Goal: Task Accomplishment & Management: Use online tool/utility

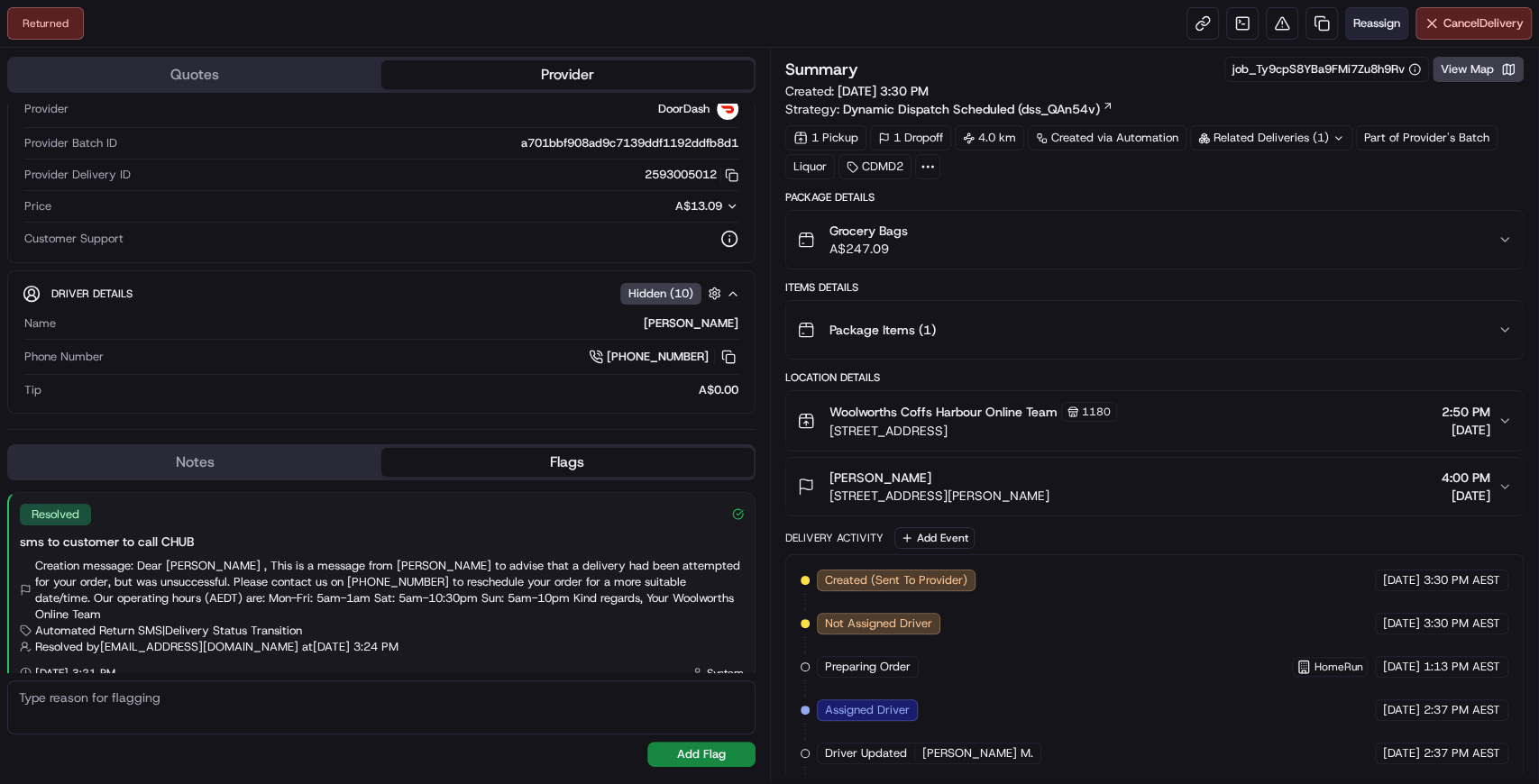
click at [1381, 24] on span "Reassign" at bounding box center [1377, 23] width 47 height 16
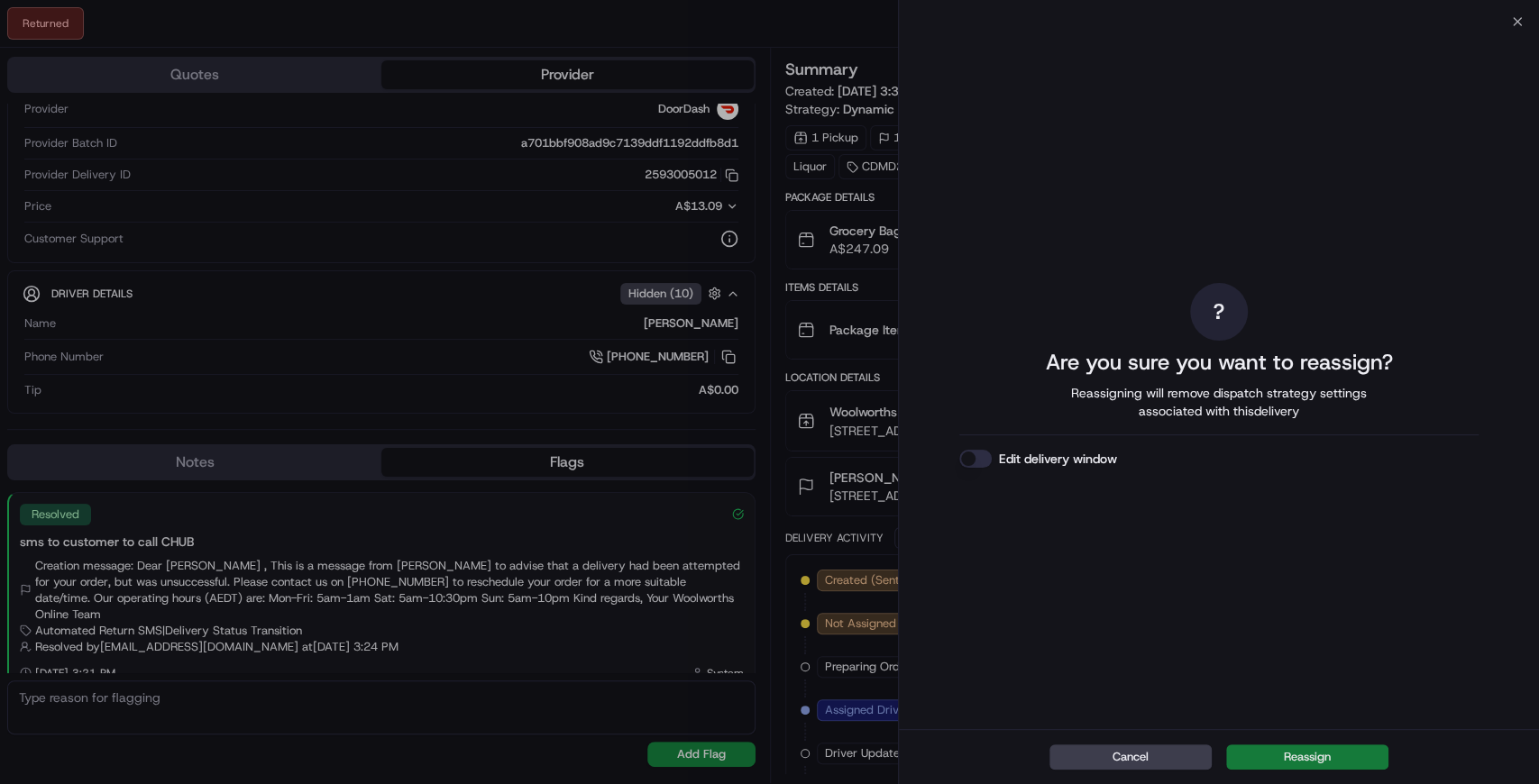
click at [1313, 760] on button "Reassign" at bounding box center [1307, 756] width 162 height 25
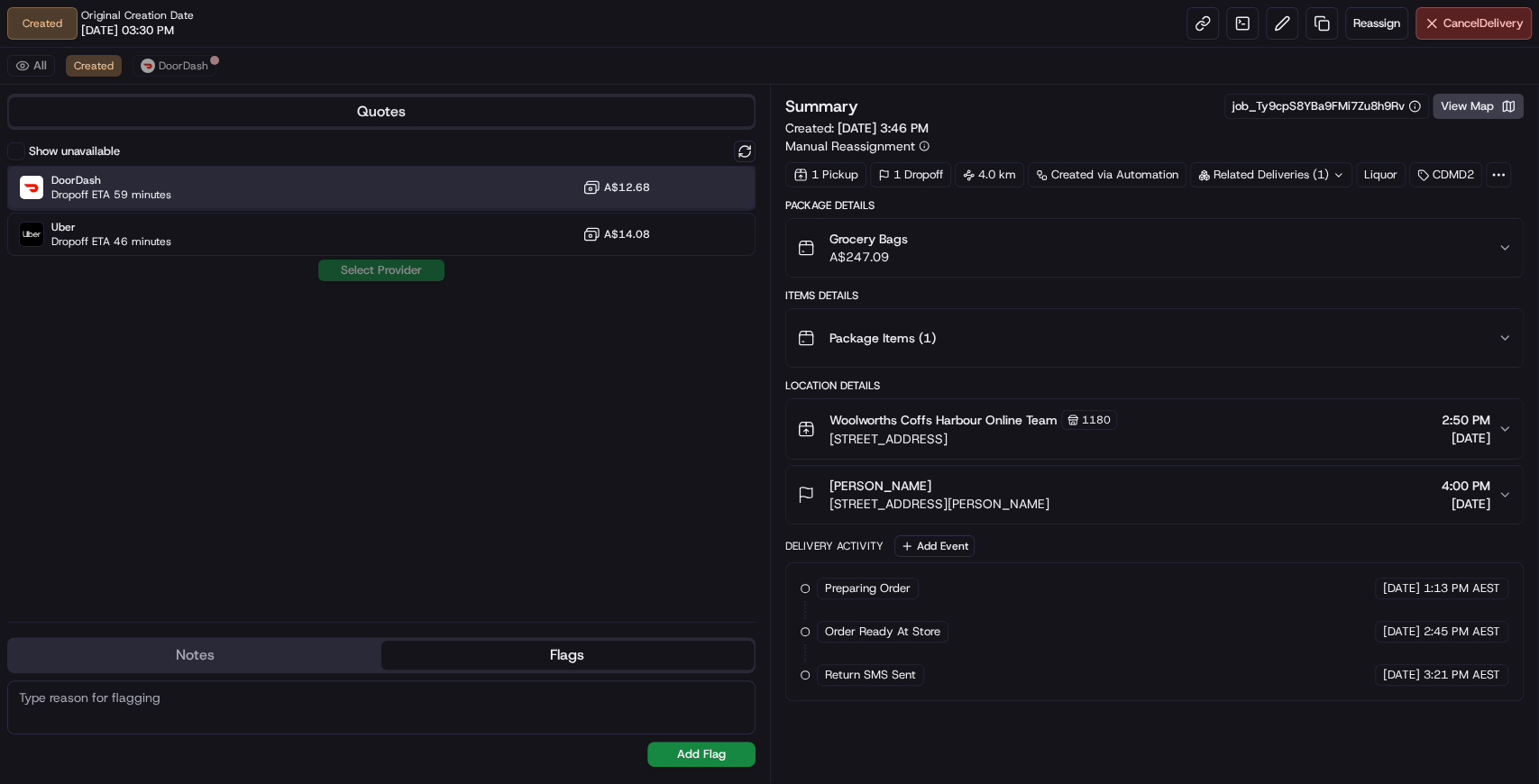
click at [132, 182] on span "DoorDash" at bounding box center [112, 180] width 120 height 14
drag, startPoint x: 362, startPoint y: 255, endPoint x: 355, endPoint y: 324, distance: 69.4
click at [357, 324] on div "Show unavailable DoorDash Dropoff ETA 59 minutes A$12.68 Uber Dropoff ETA 46 mi…" at bounding box center [381, 374] width 749 height 467
click at [117, 180] on span "DoorDash" at bounding box center [112, 180] width 120 height 14
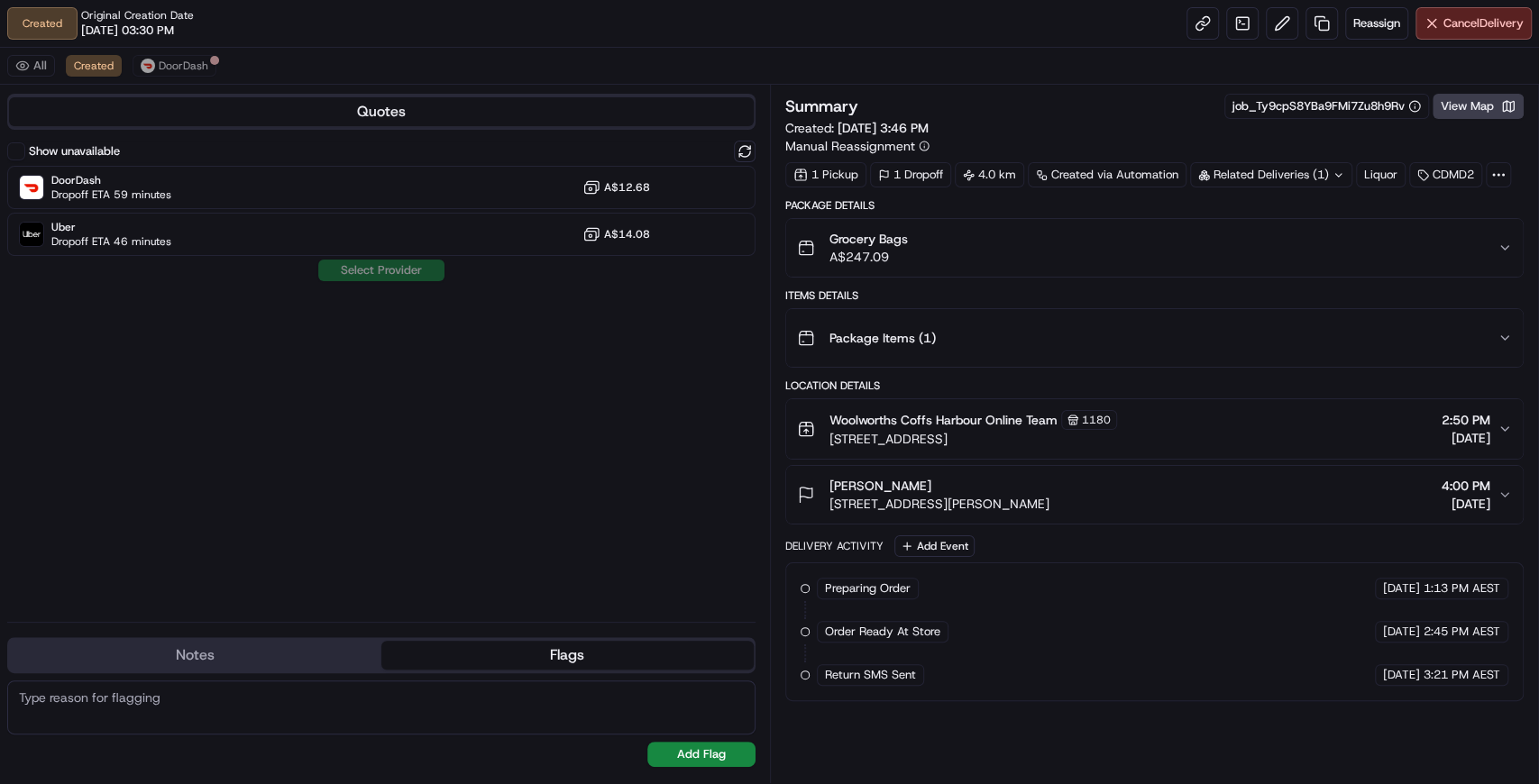
click at [337, 268] on div "Show unavailable DoorDash Dropoff ETA 59 minutes A$12.68 Uber Dropoff ETA 46 mi…" at bounding box center [381, 374] width 749 height 467
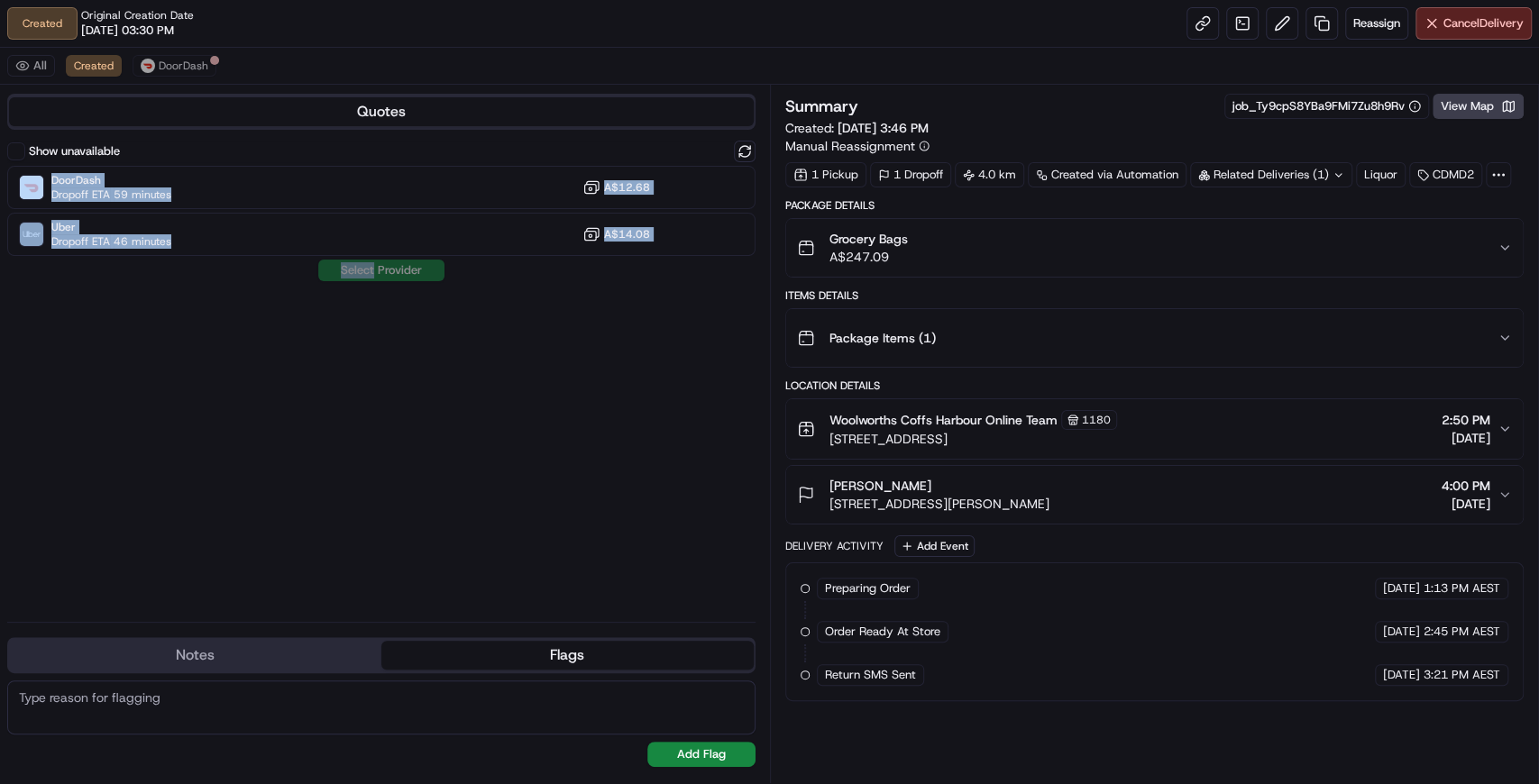
drag, startPoint x: 337, startPoint y: 267, endPoint x: 206, endPoint y: 317, distance: 140.2
click at [209, 317] on div "Show unavailable DoorDash Dropoff ETA 59 minutes A$12.68 Uber Dropoff ETA 46 mi…" at bounding box center [381, 374] width 749 height 467
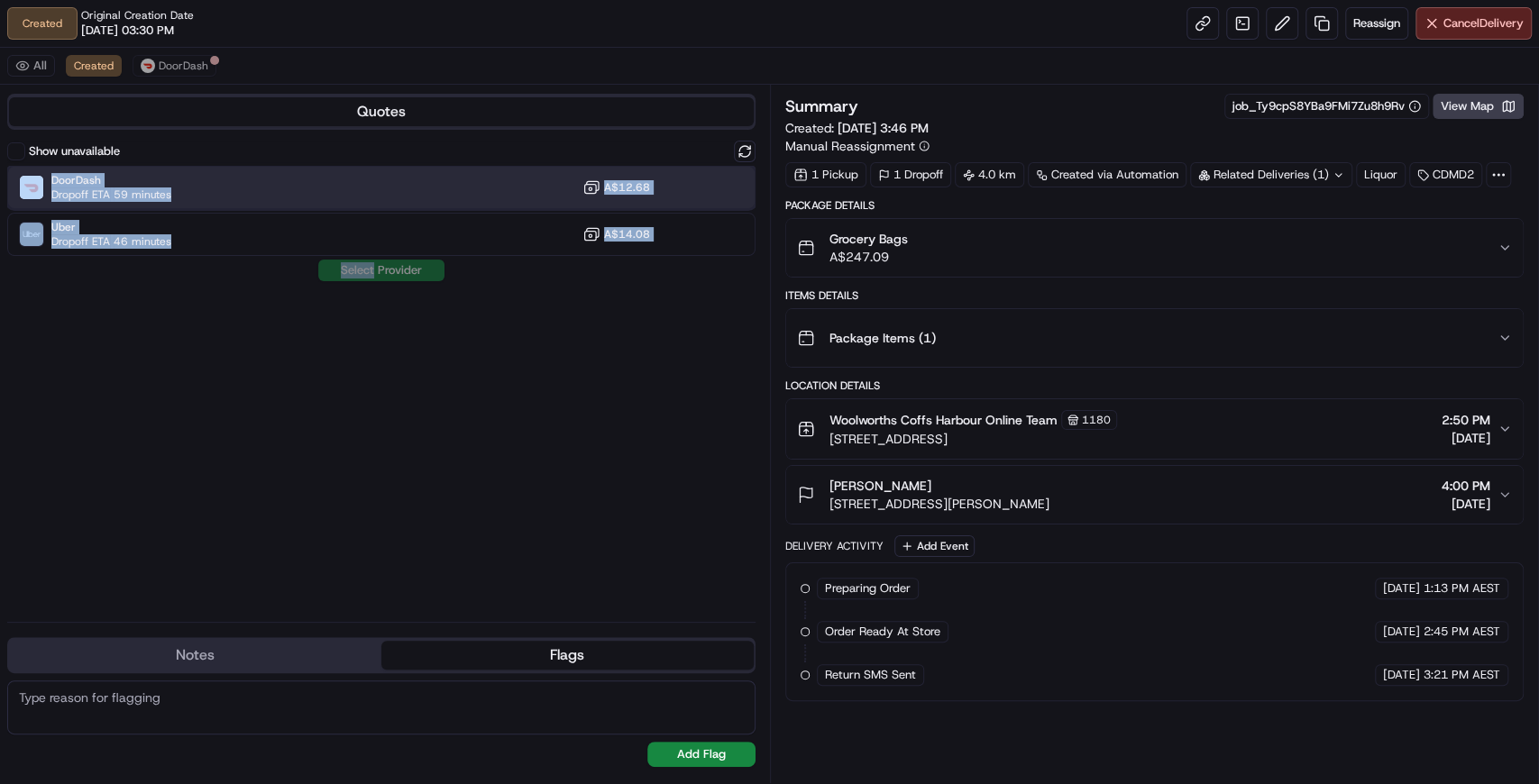
click at [172, 200] on div "DoorDash Dropoff ETA 59 minutes A$12.68" at bounding box center [381, 186] width 749 height 43
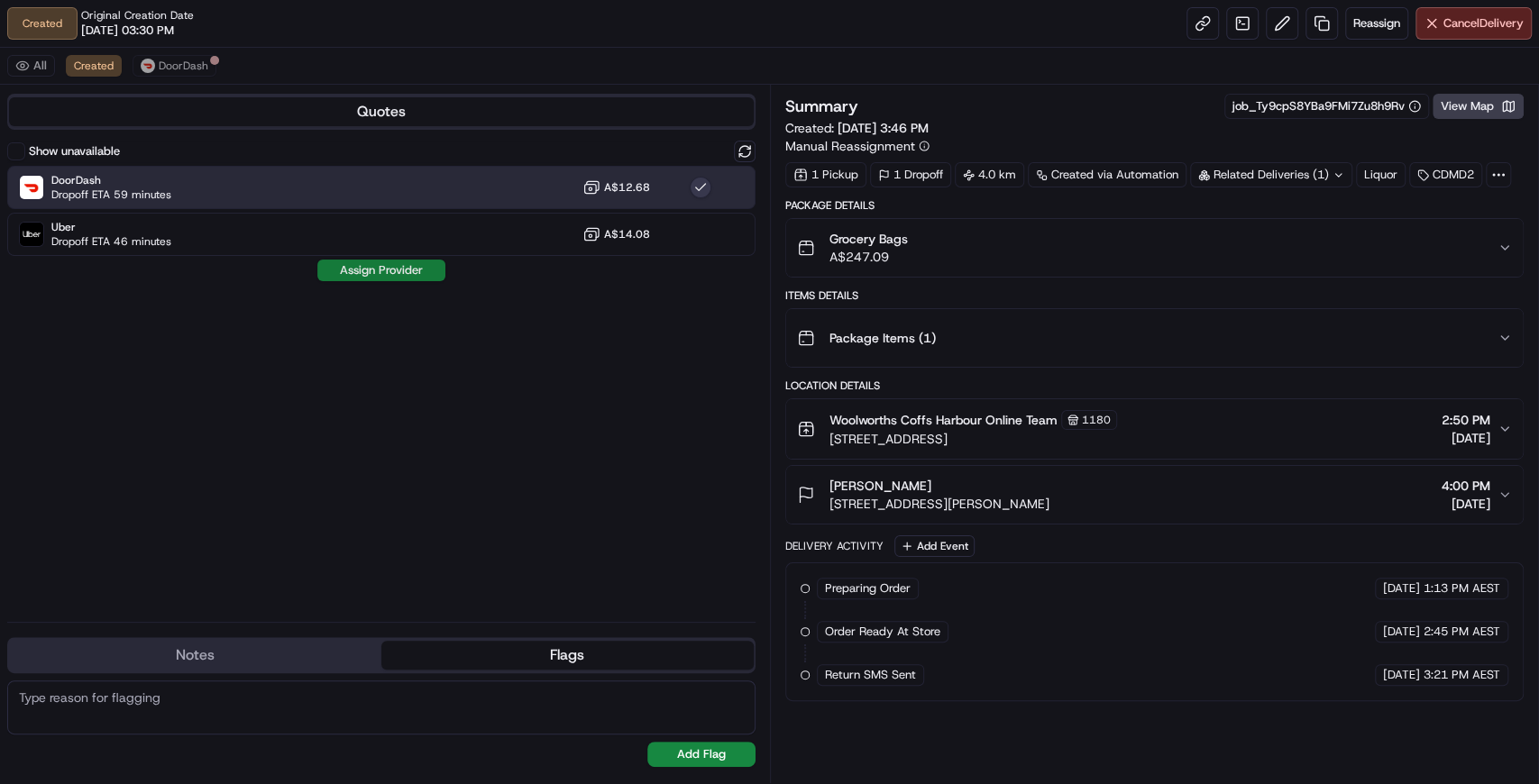
click at [363, 269] on button "Assign Provider" at bounding box center [381, 271] width 128 height 22
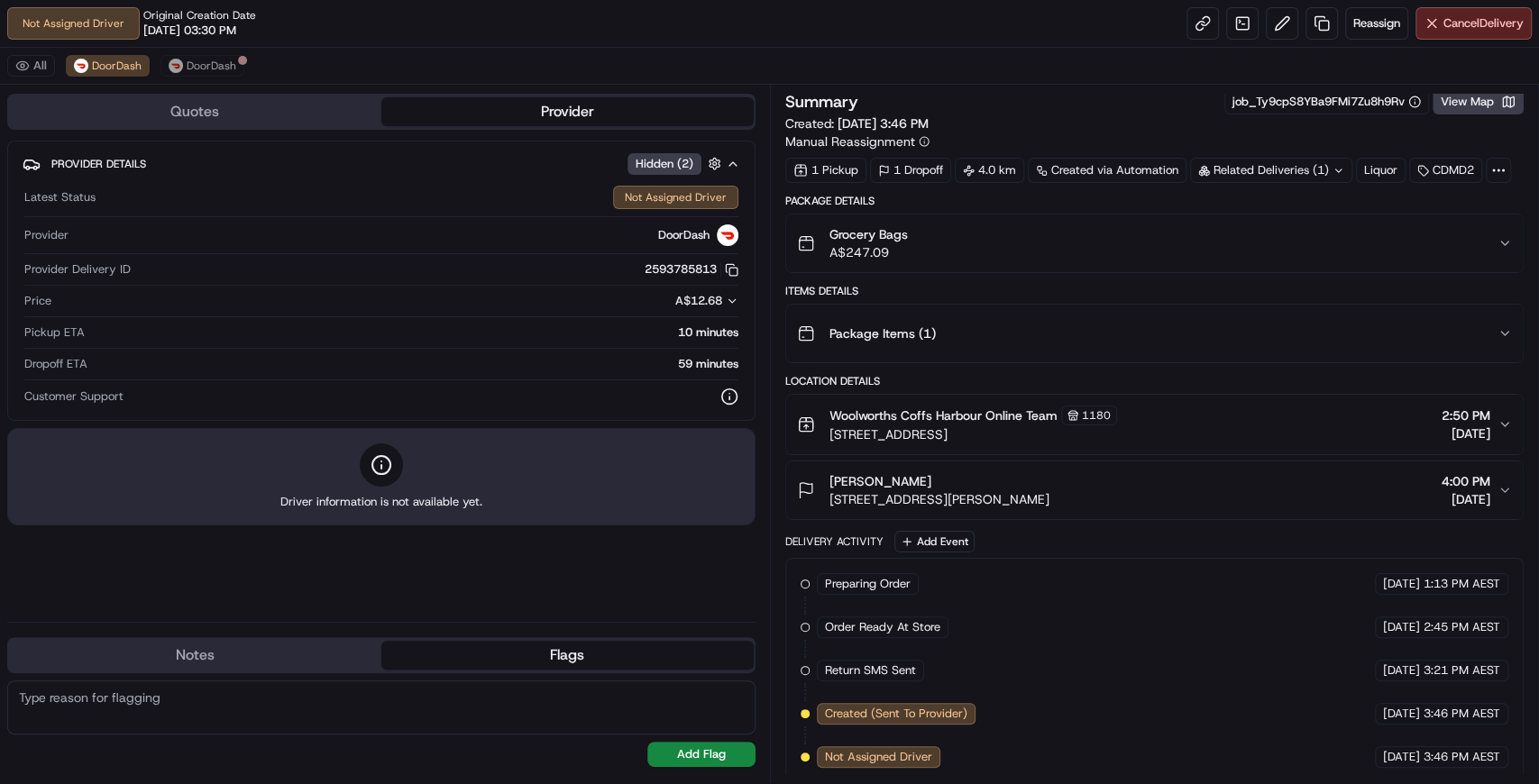
scroll to position [5, 0]
click at [1207, 19] on link at bounding box center [1203, 23] width 33 height 33
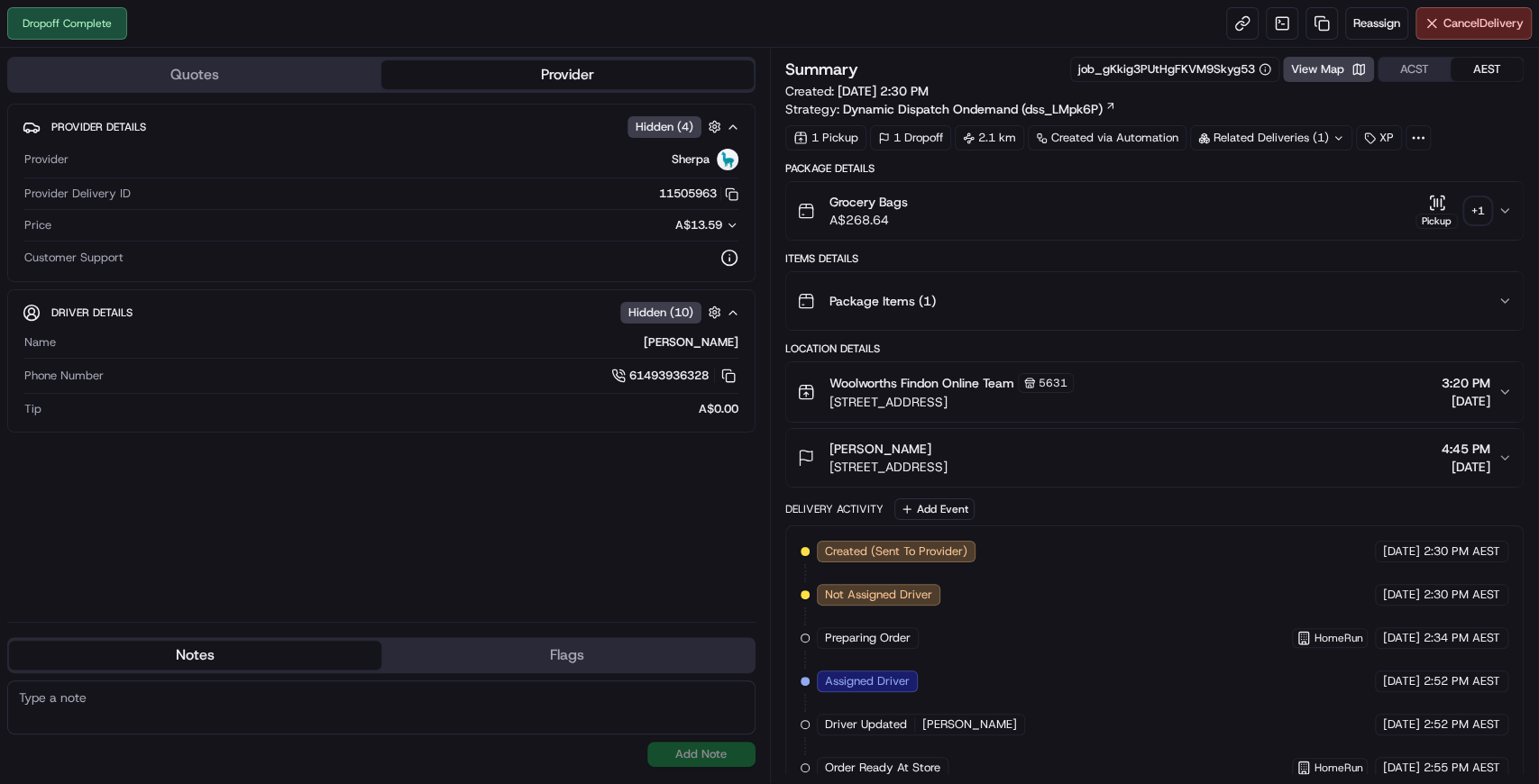
click at [1066, 14] on div "Dropoff Complete Reassign Cancel Delivery" at bounding box center [770, 24] width 1539 height 48
click at [1324, 22] on link at bounding box center [1322, 23] width 33 height 33
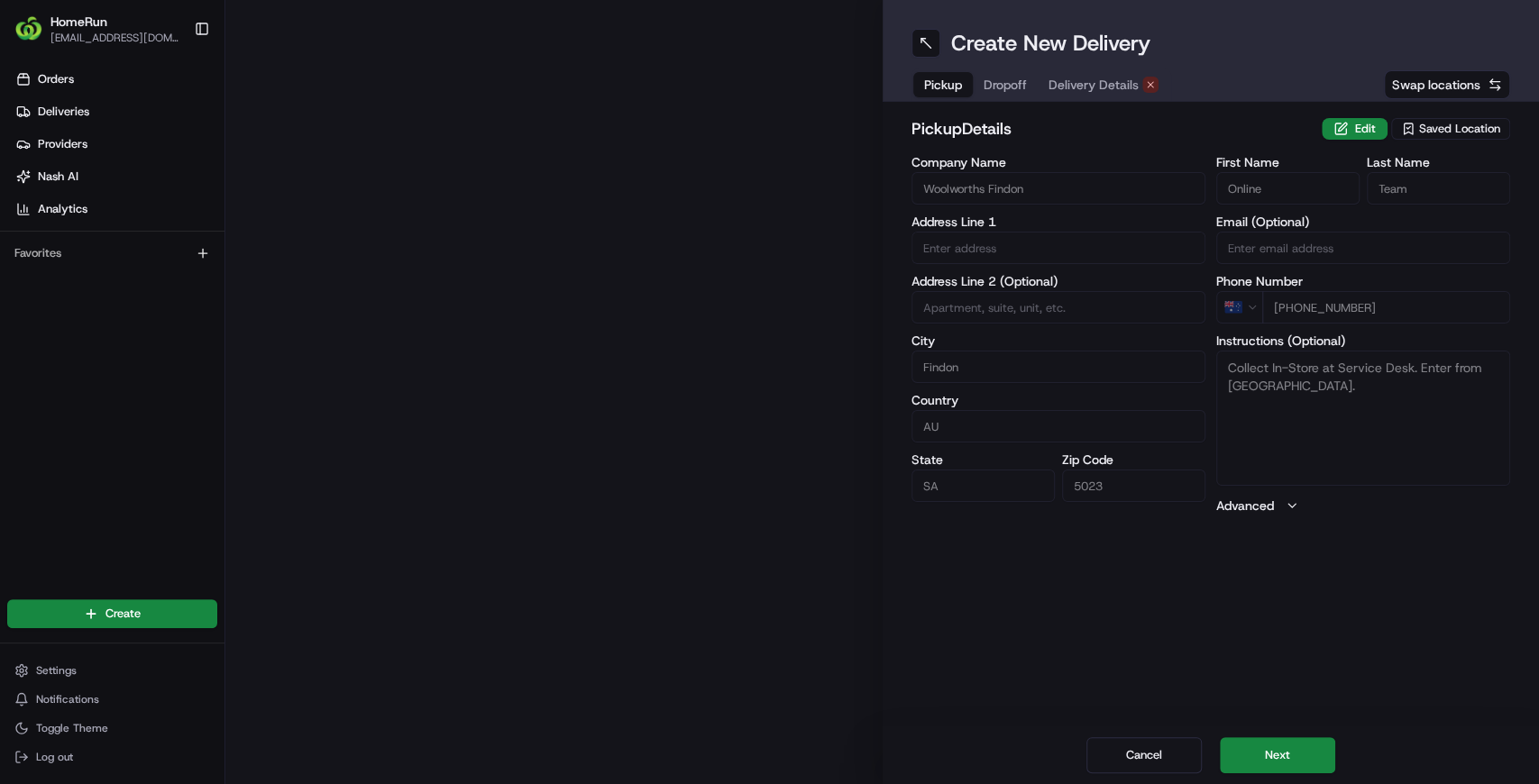
type input "[STREET_ADDRESS]"
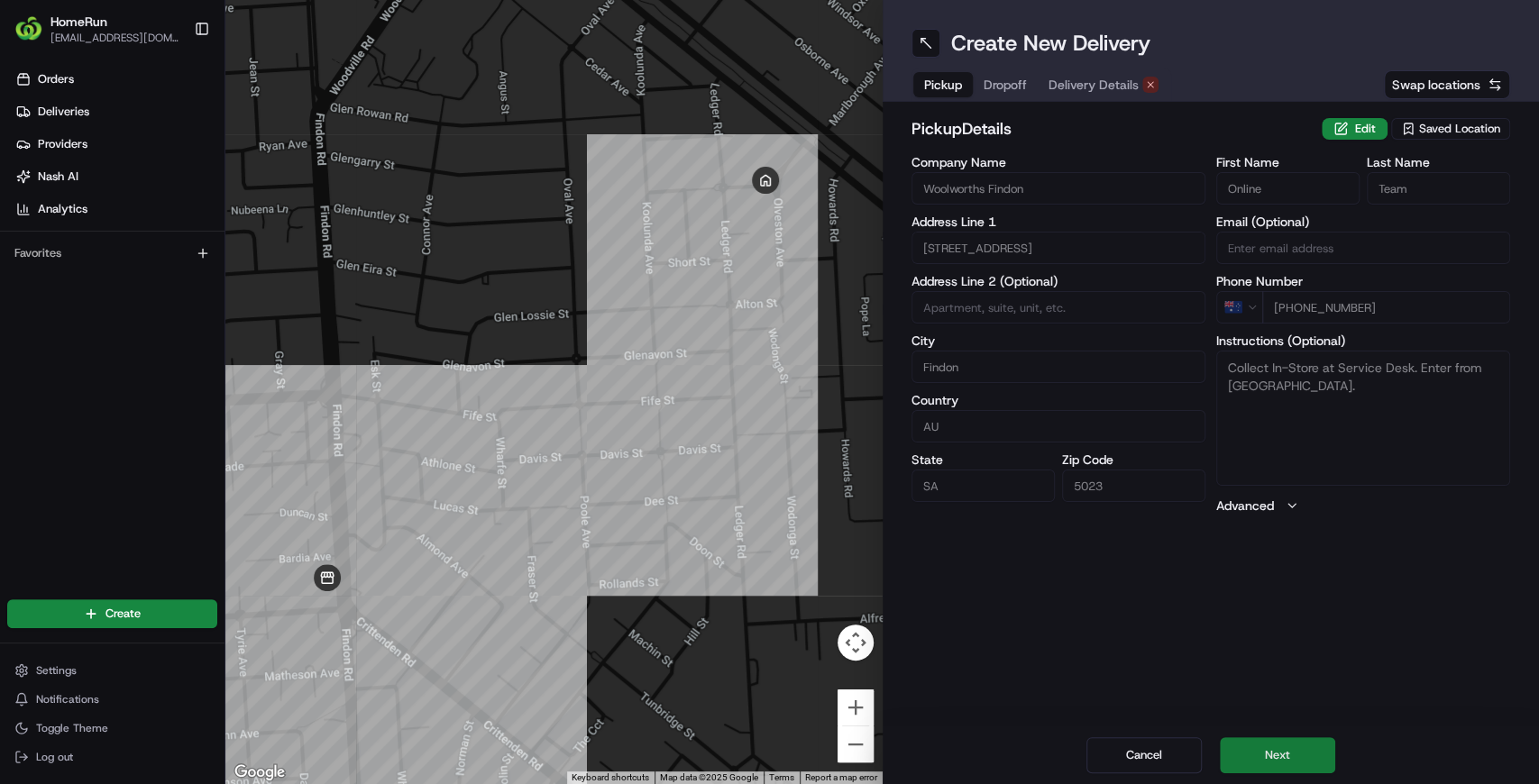
click at [1319, 762] on button "Next" at bounding box center [1278, 755] width 116 height 36
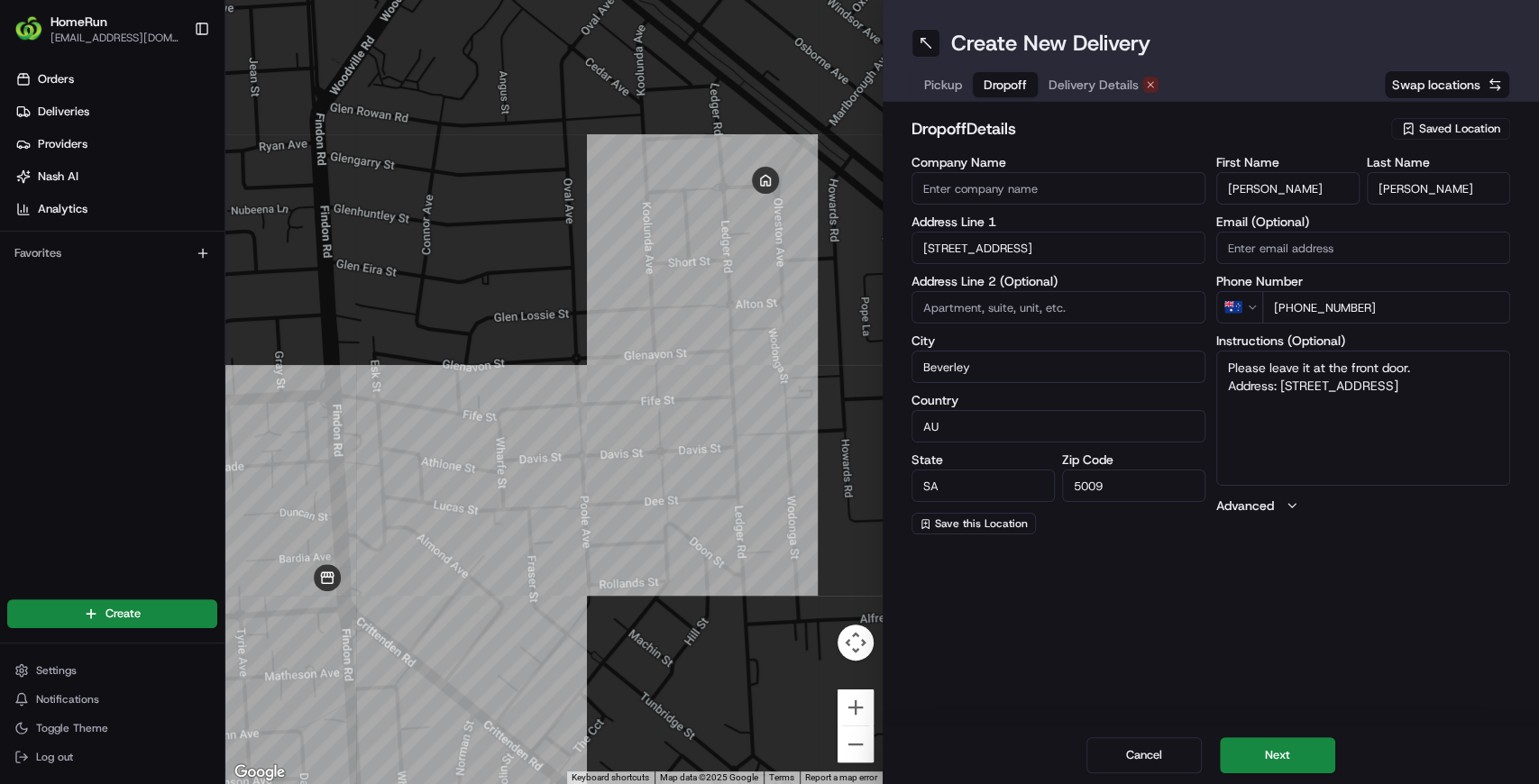
click at [1170, 638] on div "Create New Delivery Pickup Dropoff Delivery Details Swap locations dropoff Deta…" at bounding box center [1211, 392] width 657 height 784
click at [1224, 646] on div "Create New Delivery Pickup Dropoff Delivery Details Swap locations dropoff Deta…" at bounding box center [1211, 392] width 657 height 784
click at [1168, 687] on div "Create New Delivery Pickup Dropoff Delivery Details Swap locations dropoff Deta…" at bounding box center [1211, 392] width 657 height 784
click at [1188, 629] on div "Create New Delivery Pickup Dropoff Delivery Details Swap locations dropoff Deta…" at bounding box center [1211, 392] width 657 height 784
click at [1206, 696] on div "Create New Delivery Pickup Dropoff Delivery Details Swap locations dropoff Deta…" at bounding box center [1211, 392] width 657 height 784
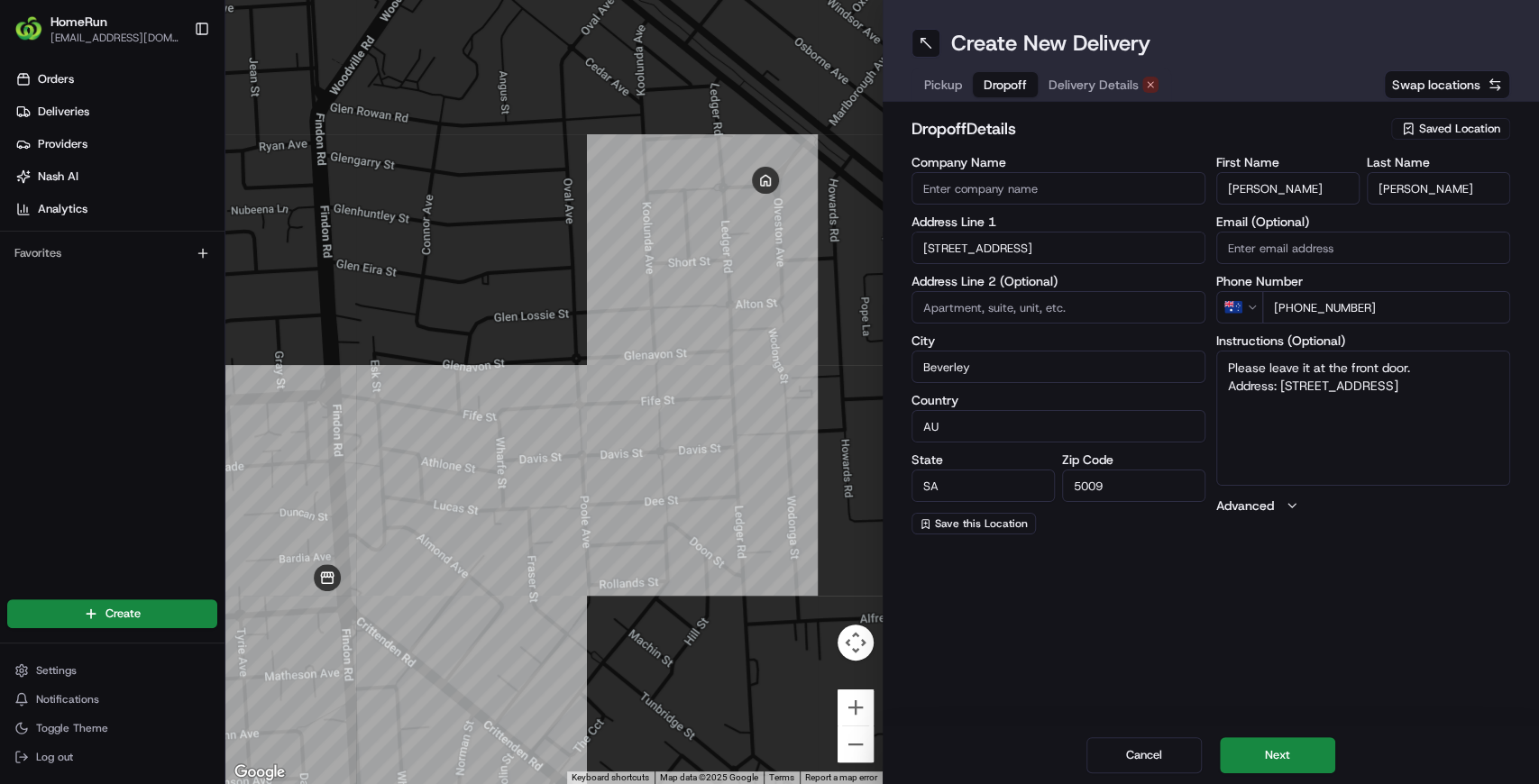
drag, startPoint x: 1313, startPoint y: 711, endPoint x: 1312, endPoint y: 720, distance: 9.1
click at [1313, 712] on div "Create New Delivery Pickup Dropoff Delivery Details Swap locations dropoff Deta…" at bounding box center [1211, 392] width 657 height 784
click at [1299, 747] on button "Next" at bounding box center [1278, 755] width 116 height 36
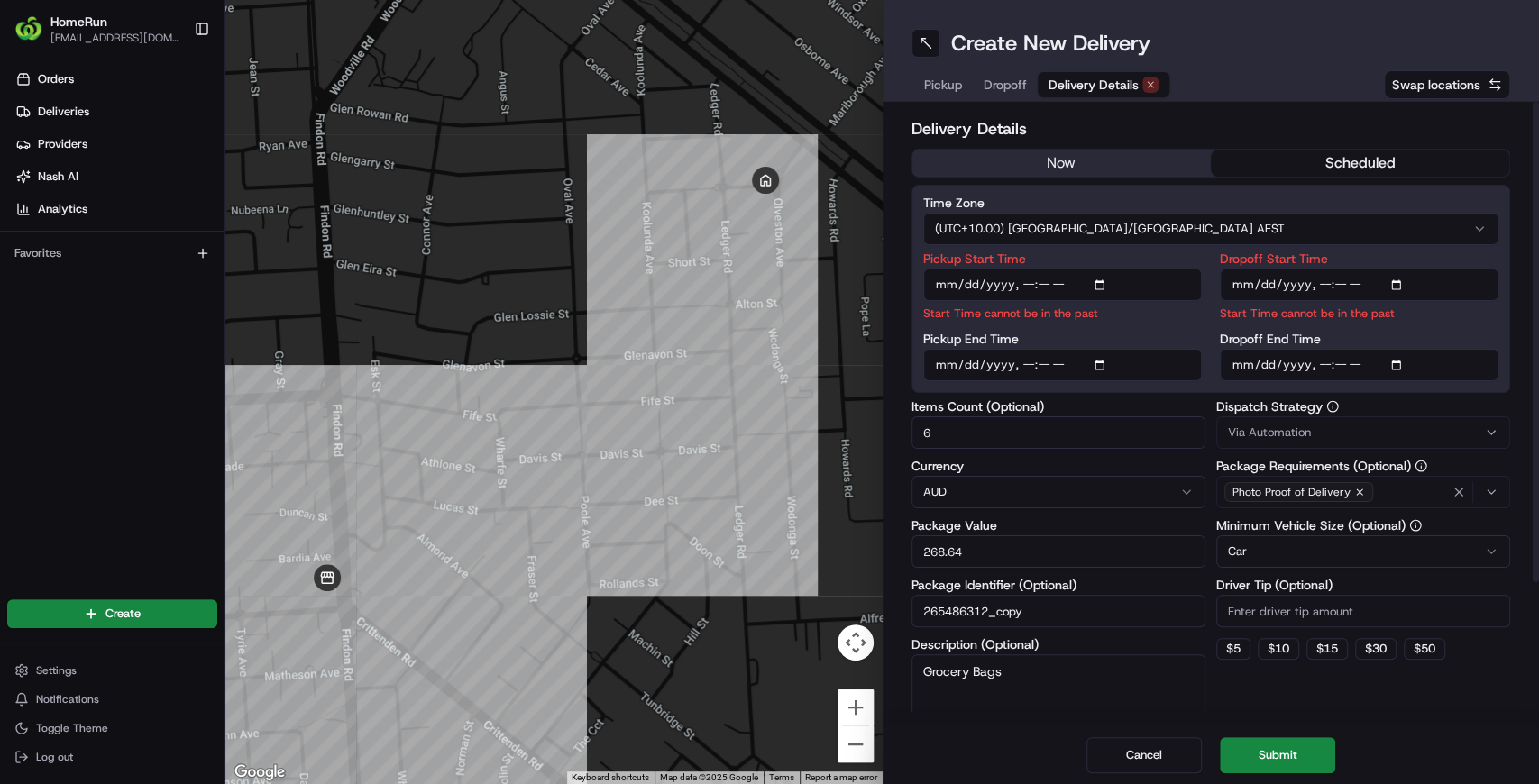
click at [1073, 156] on button "now" at bounding box center [1061, 162] width 298 height 27
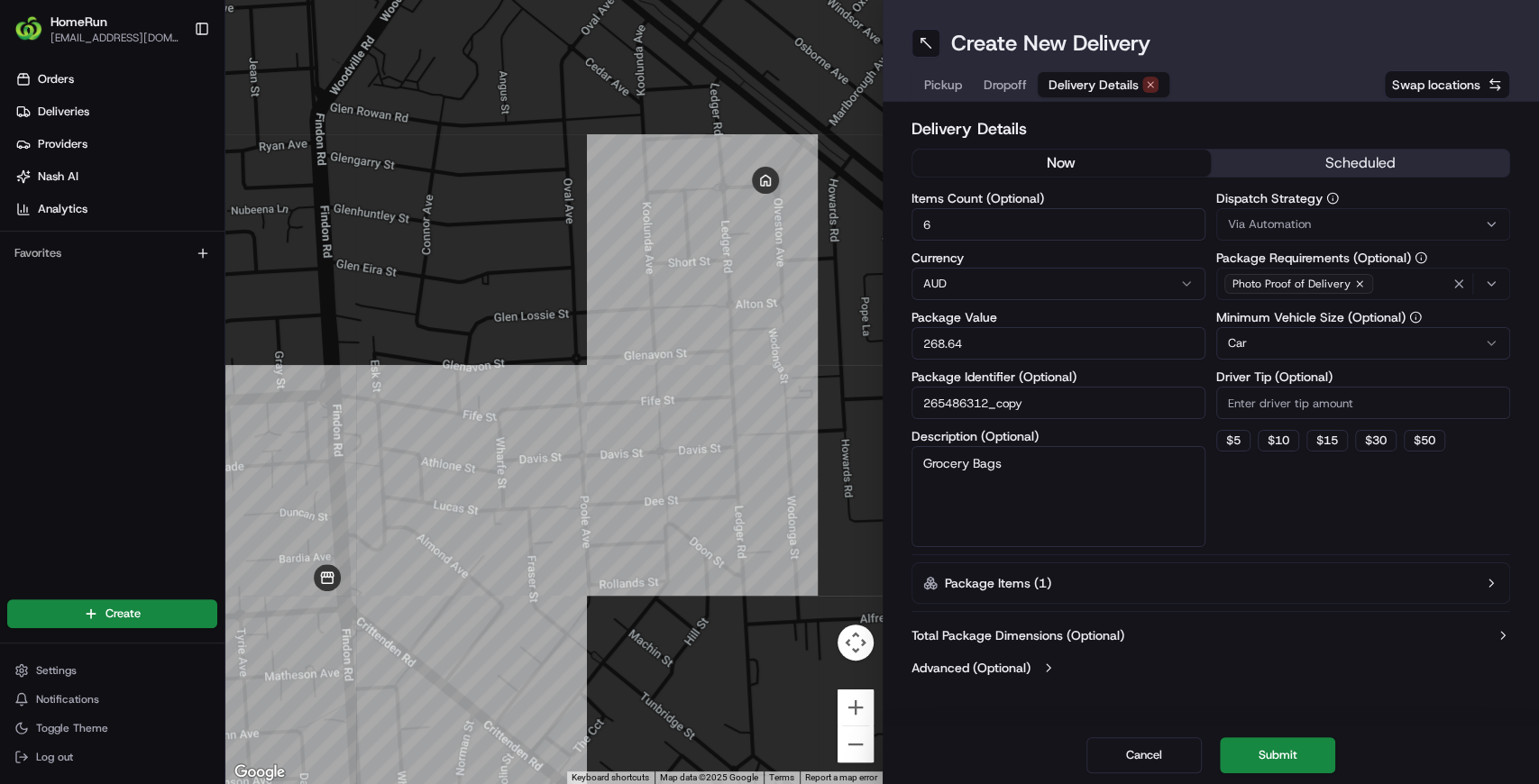
click at [1073, 156] on button "now" at bounding box center [1061, 162] width 298 height 27
click at [1262, 755] on button "Submit" at bounding box center [1278, 755] width 116 height 36
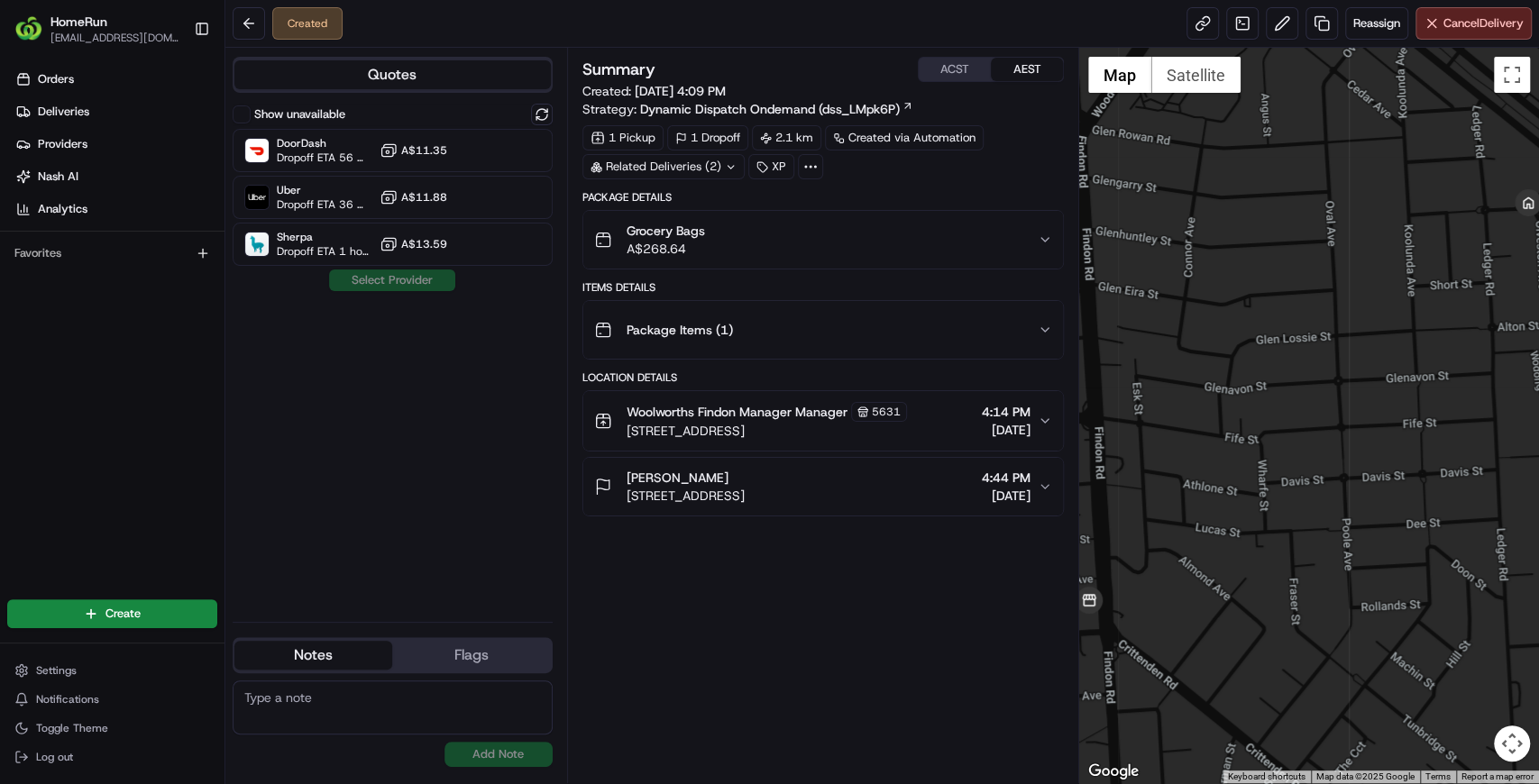
click at [357, 468] on div "Show unavailable DoorDash Dropoff ETA 56 minutes A$11.35 Uber Dropoff ETA 36 mi…" at bounding box center [392, 356] width 320 height 504
drag, startPoint x: 319, startPoint y: 426, endPoint x: 326, endPoint y: 398, distance: 28.9
click at [321, 426] on div "Show unavailable DoorDash Dropoff ETA 56 minutes A$11.35 Uber Dropoff ETA 36 mi…" at bounding box center [392, 356] width 320 height 504
click at [314, 207] on span "Dropoff ETA 36 minutes" at bounding box center [325, 204] width 96 height 14
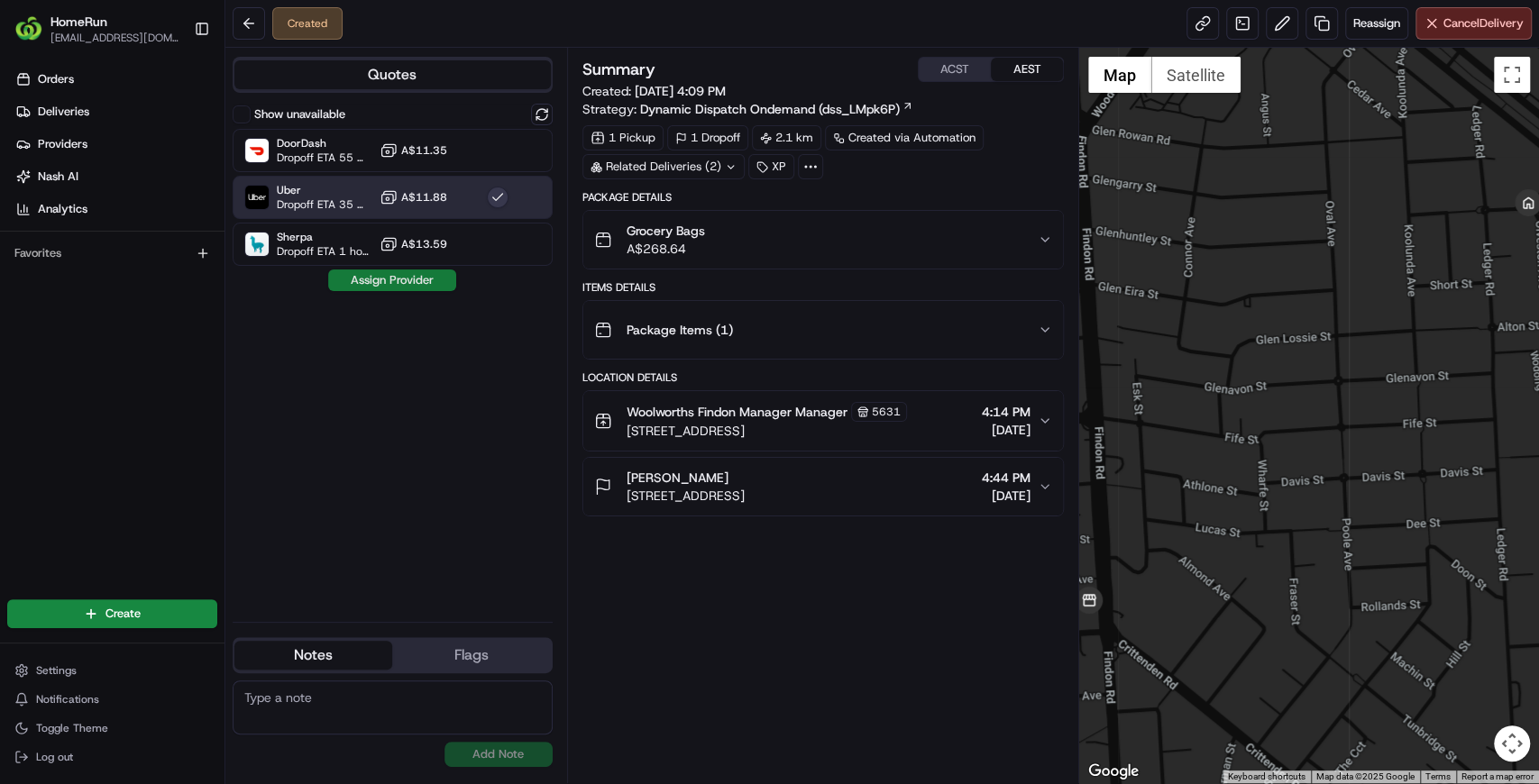
click at [381, 286] on button "Assign Provider" at bounding box center [392, 280] width 128 height 22
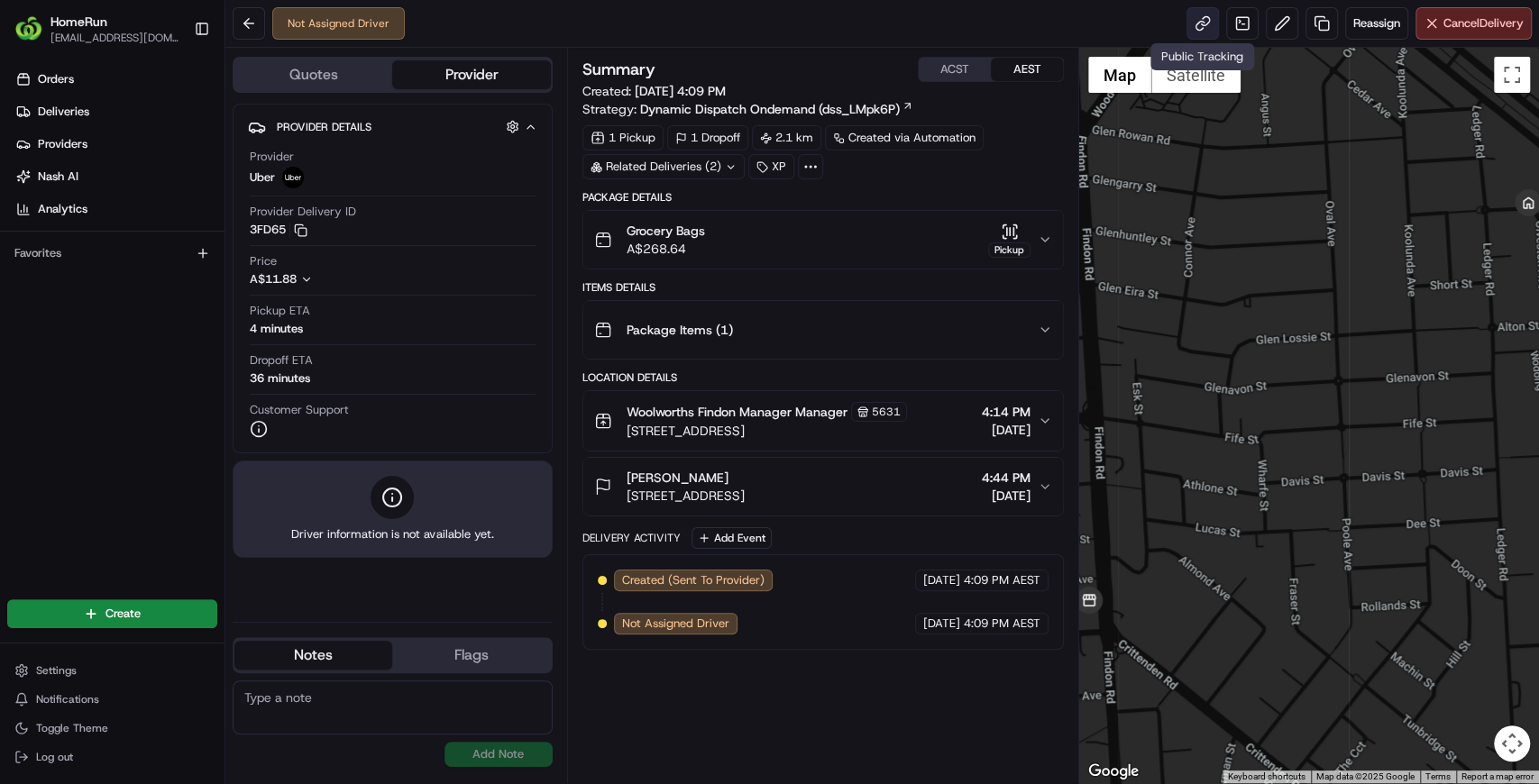
click at [1189, 23] on link at bounding box center [1203, 23] width 33 height 33
